Goal: Check status: Check status

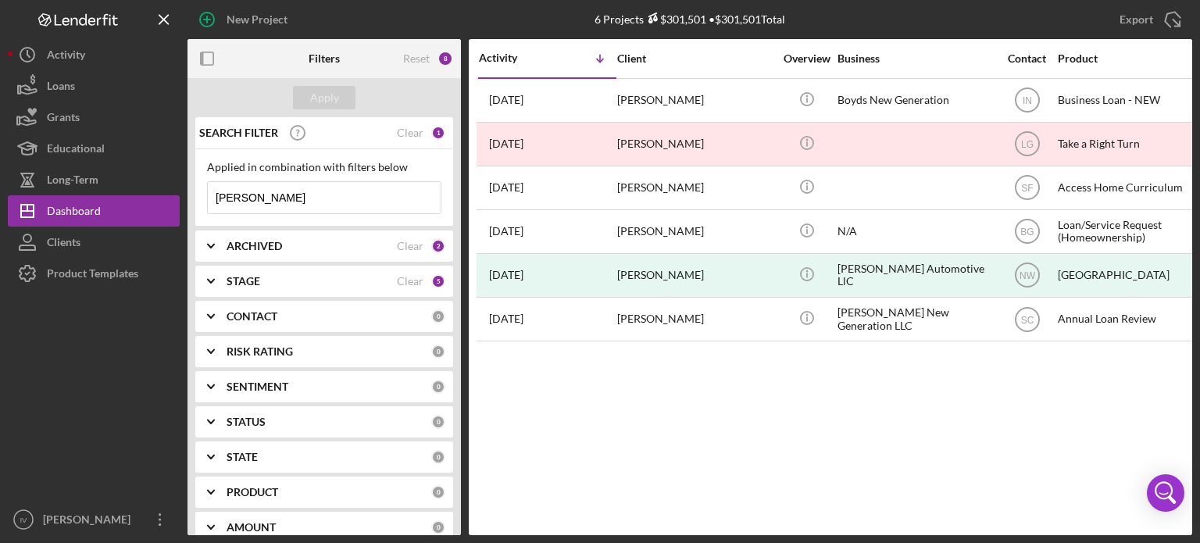
click at [269, 197] on input "[PERSON_NAME]" at bounding box center [324, 197] width 233 height 31
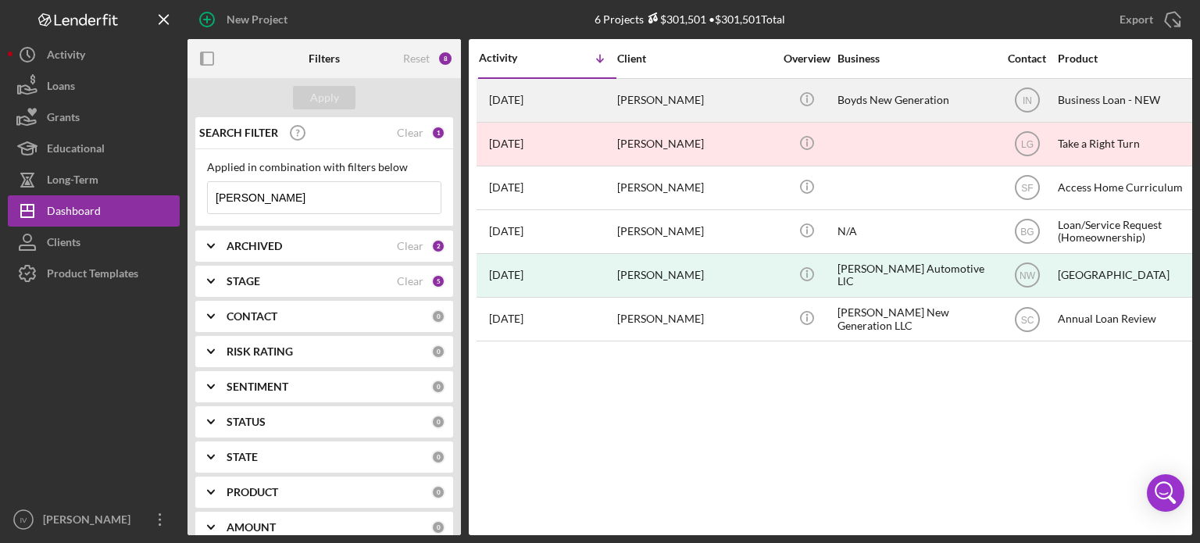
click at [625, 95] on div "[PERSON_NAME]" at bounding box center [695, 100] width 156 height 41
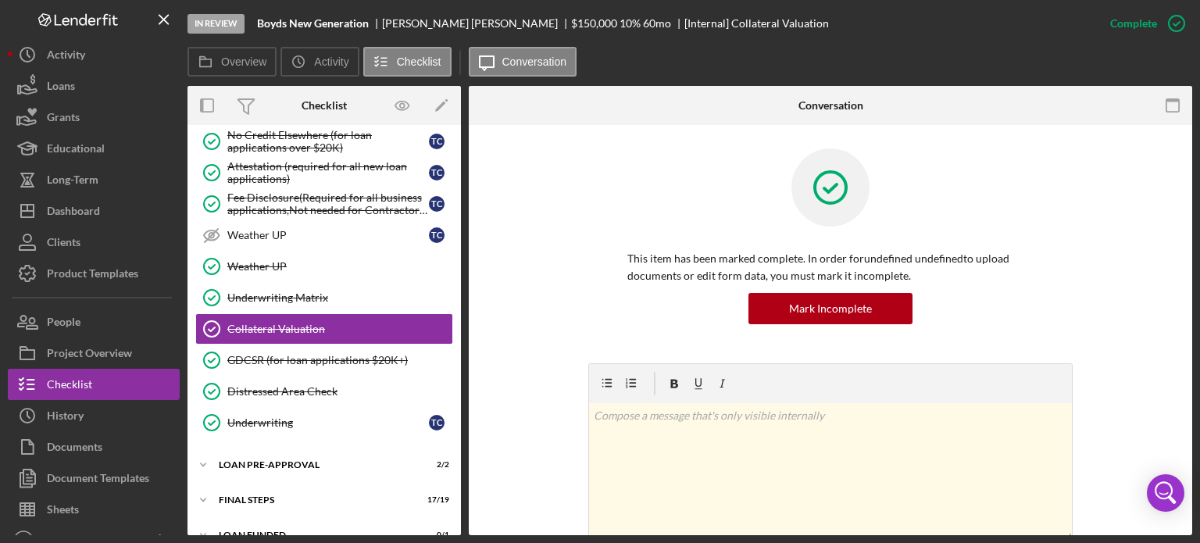
scroll to position [775, 0]
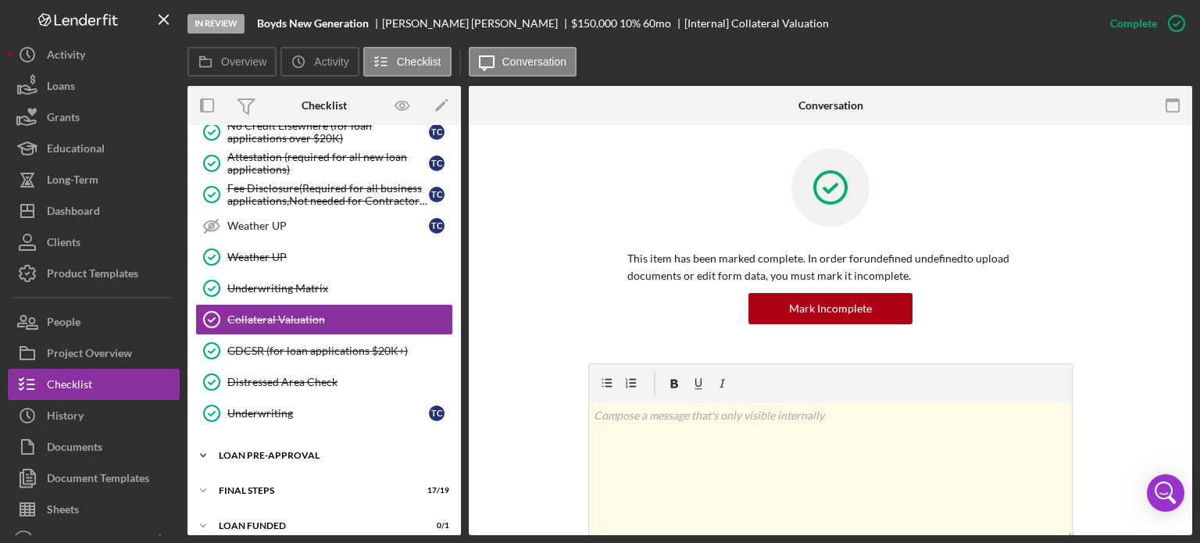
click at [273, 440] on div "Icon/Expander LOAN PRE-APPROVAL 2 / 2" at bounding box center [325, 455] width 274 height 31
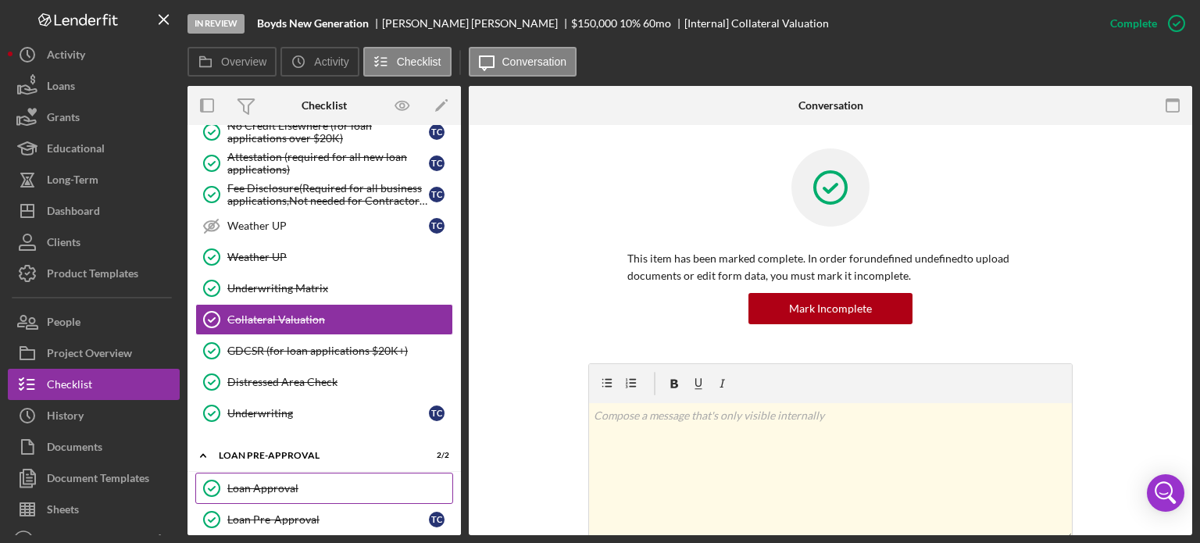
click at [256, 482] on div "Loan Approval" at bounding box center [339, 488] width 225 height 13
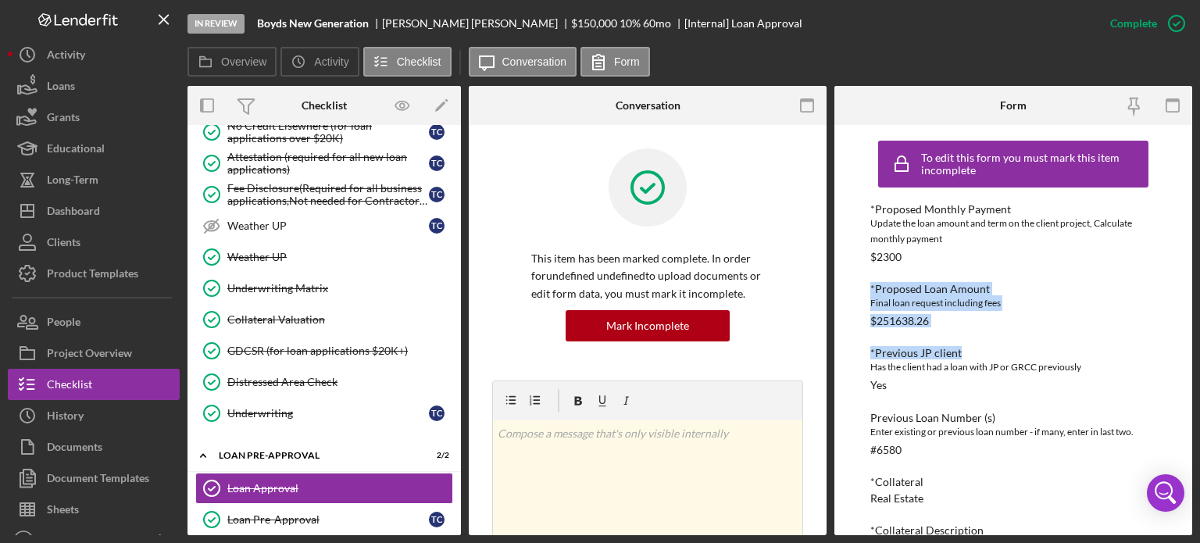
drag, startPoint x: 1198, startPoint y: 252, endPoint x: 1191, endPoint y: 332, distance: 80.0
click at [1191, 332] on div "In Review [PERSON_NAME] New Generation [PERSON_NAME] $150,000 $150,000 10 % 60 …" at bounding box center [600, 271] width 1200 height 543
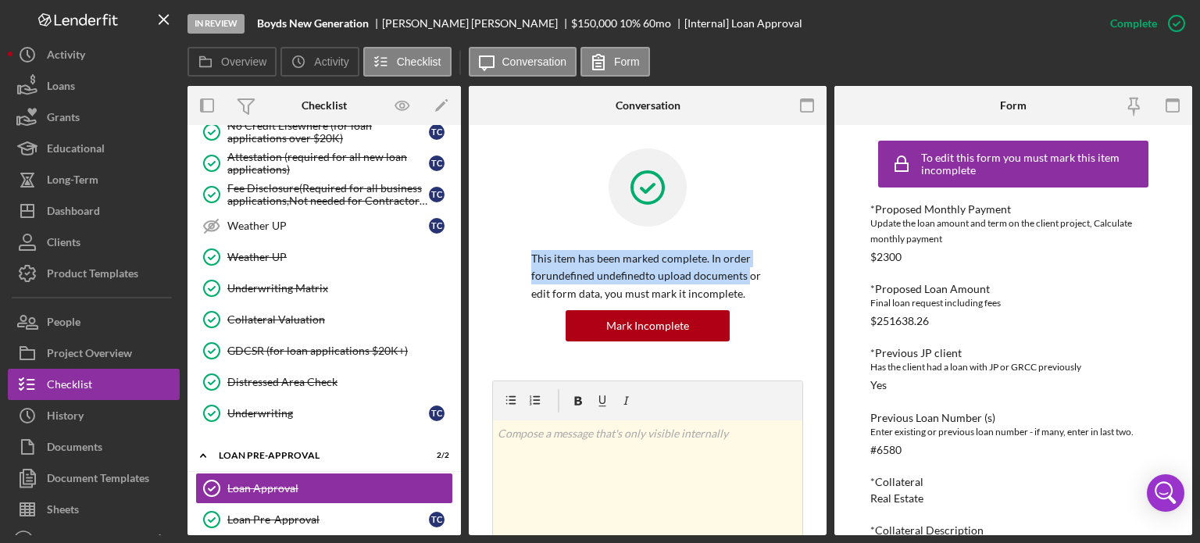
drag, startPoint x: 821, startPoint y: 229, endPoint x: 823, endPoint y: 276, distance: 46.9
click at [823, 276] on div "Loan Approval Loan Approval This item has been marked complete. In order for un…" at bounding box center [648, 330] width 358 height 410
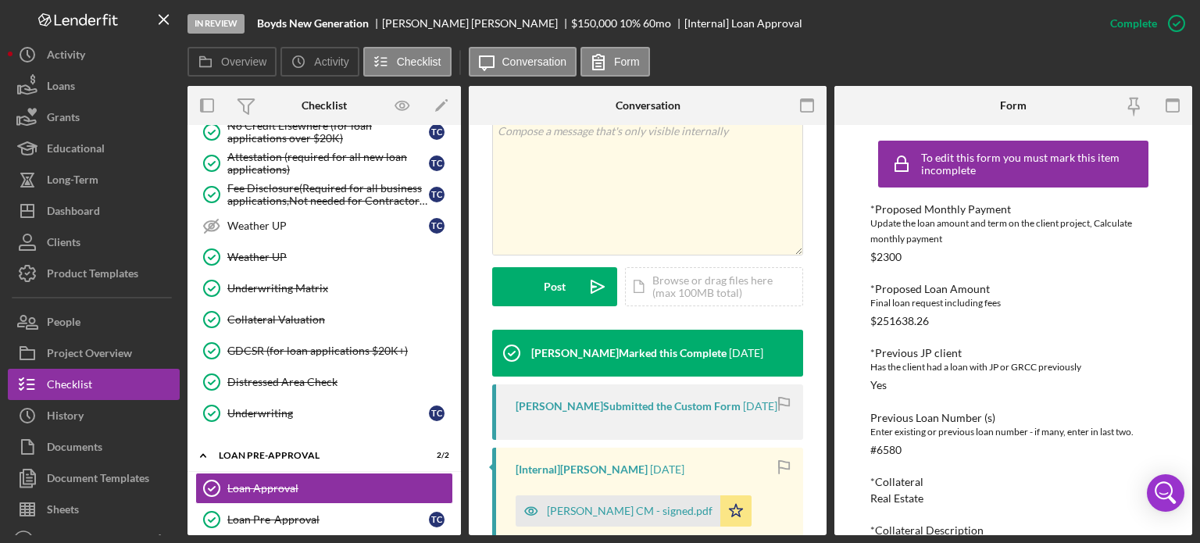
scroll to position [398, 0]
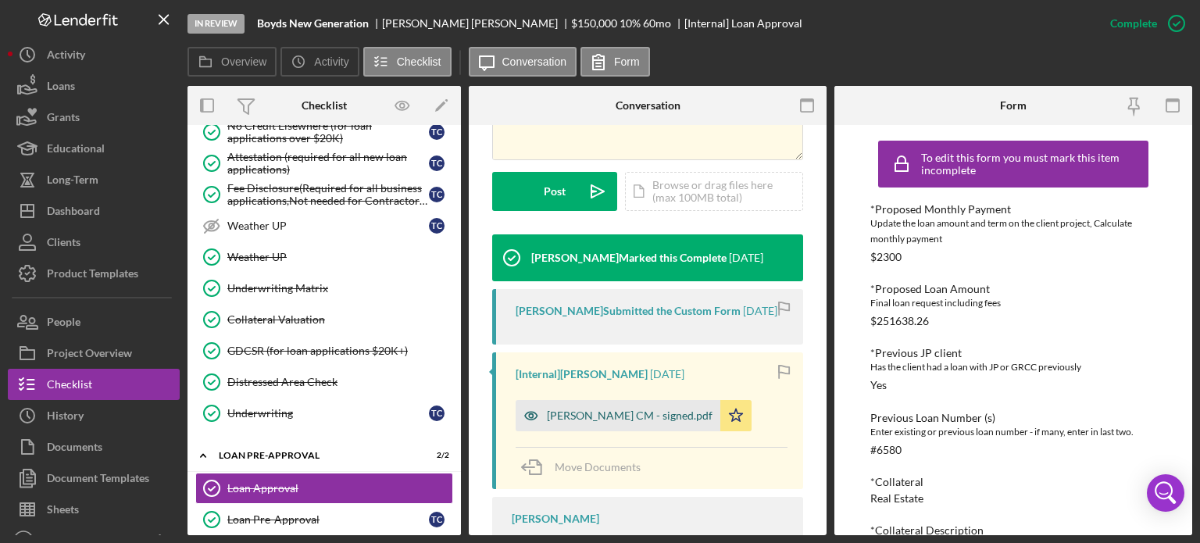
click at [628, 415] on div "[PERSON_NAME] CM - signed.pdf" at bounding box center [630, 415] width 166 height 13
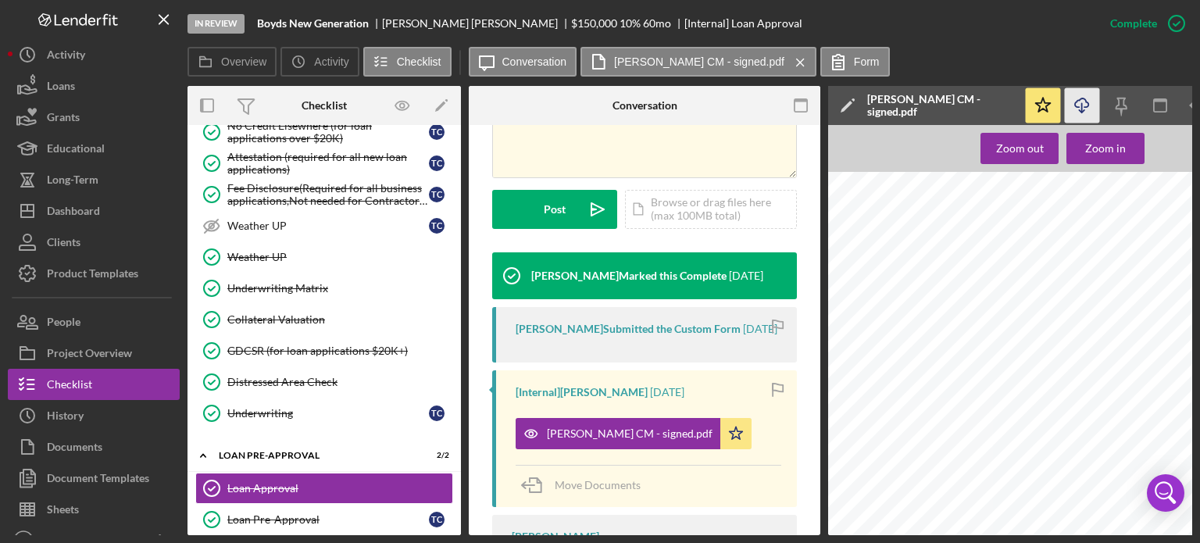
click at [1095, 103] on icon "Icon/Download" at bounding box center [1082, 105] width 35 height 35
